Goal: Task Accomplishment & Management: Manage account settings

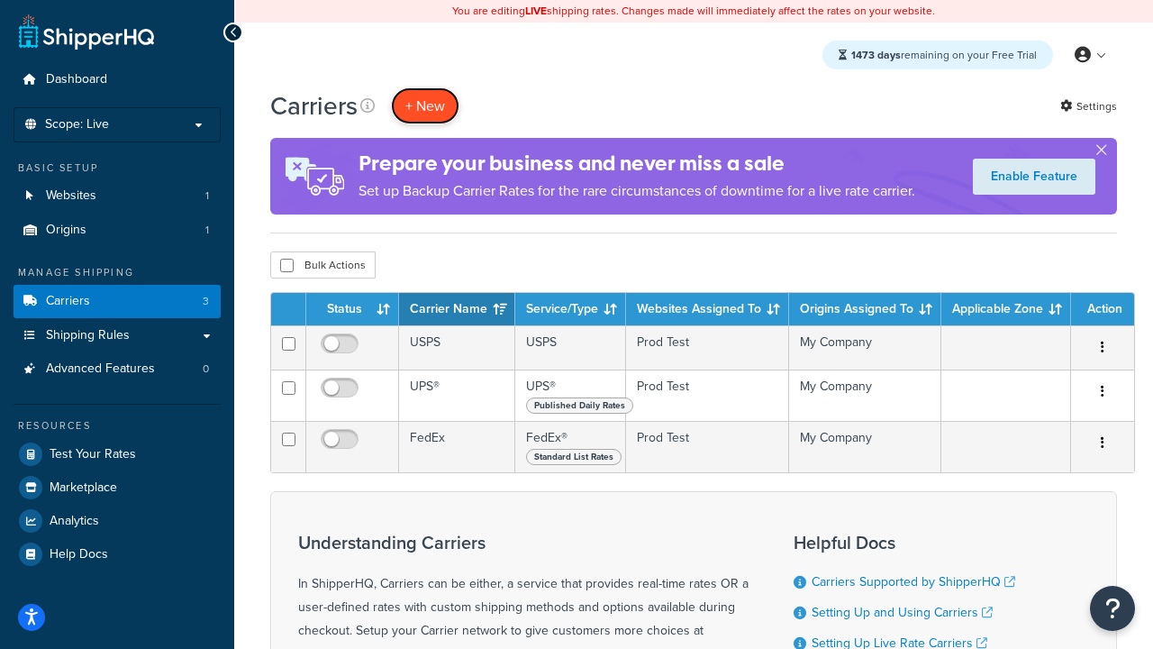
click at [425, 105] on button "+ New" at bounding box center [425, 105] width 68 height 37
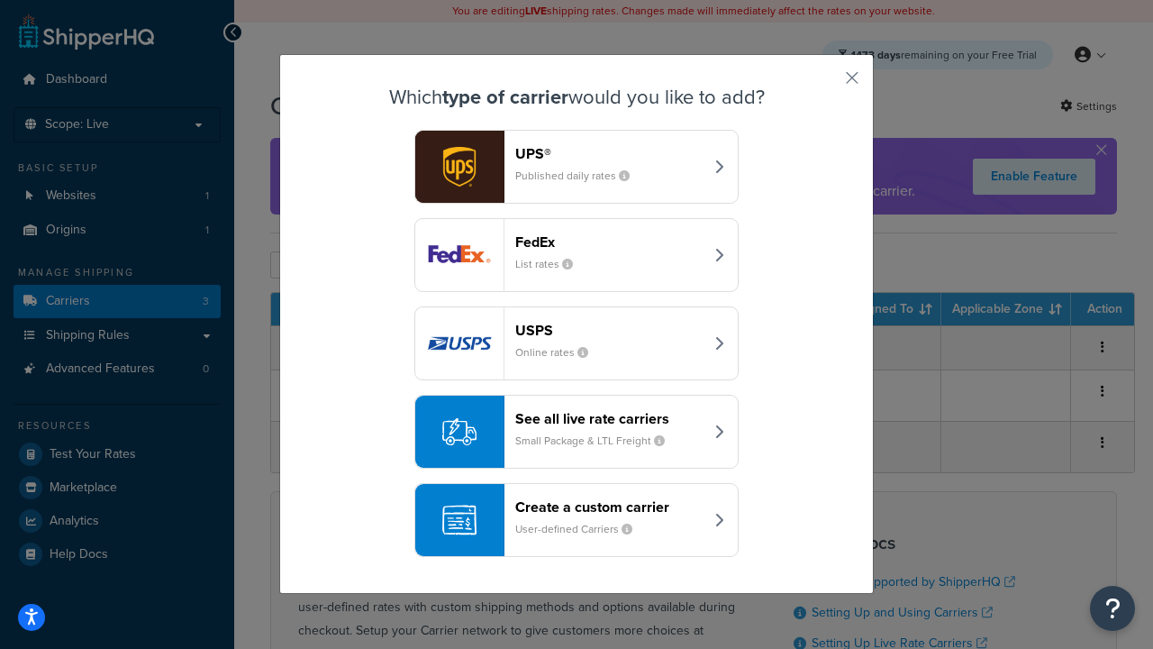
click at [576, 255] on div "FedEx List rates" at bounding box center [609, 254] width 188 height 43
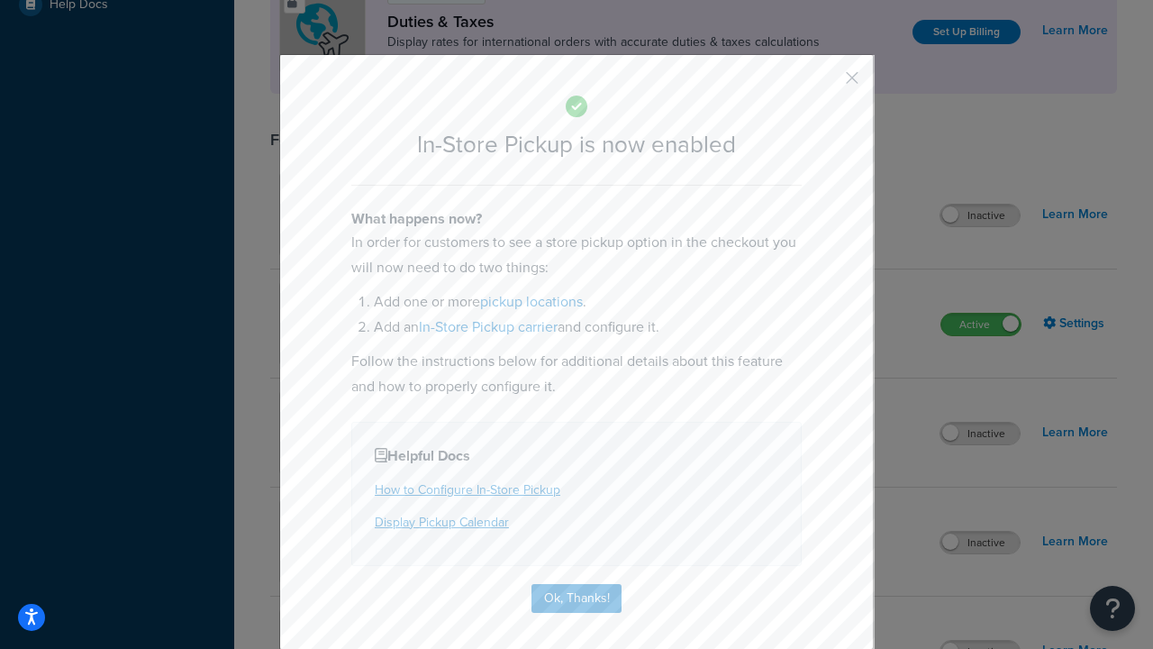
click at [825, 84] on button "button" at bounding box center [825, 84] width 5 height 5
